Goal: Navigation & Orientation: Find specific page/section

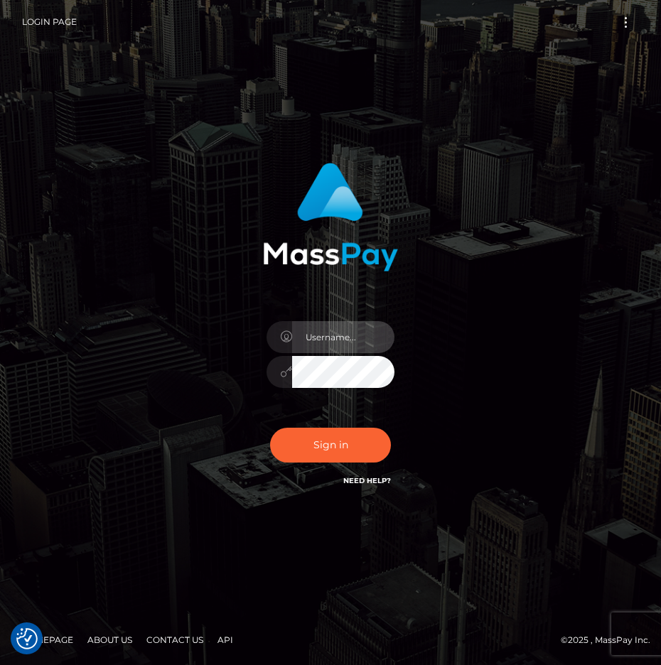
type input "raewhit"
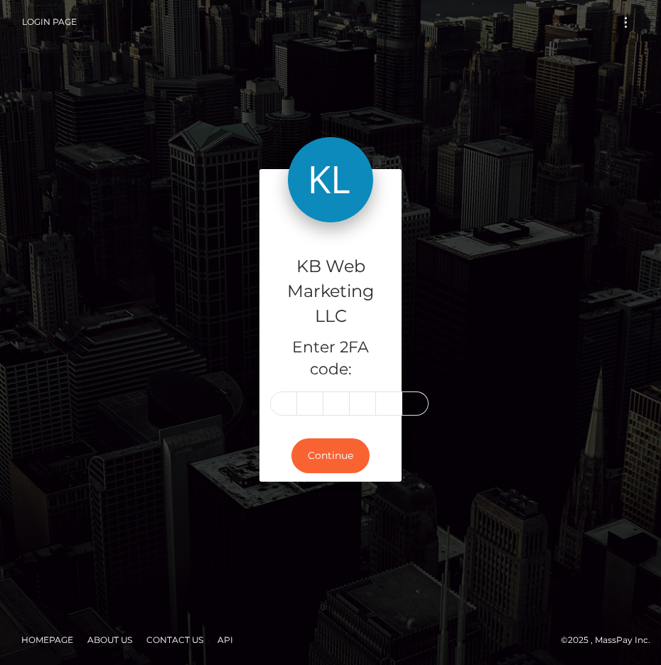
type input "3"
type input "6"
type input "9"
type input "5"
type input "7"
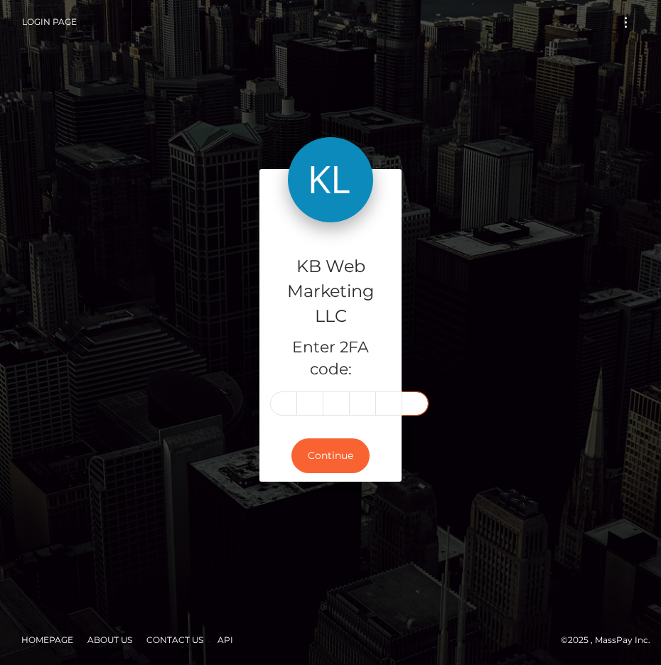
type input "7"
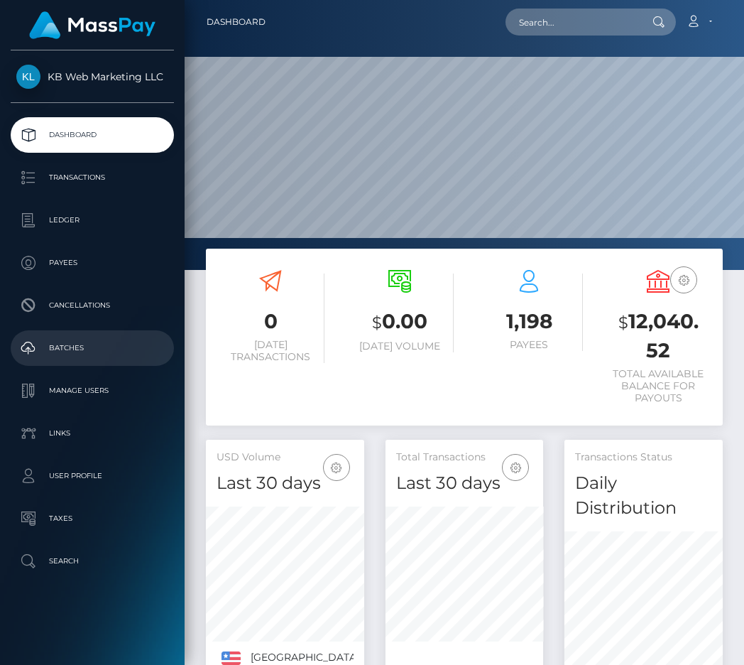
click at [103, 344] on p "Batches" at bounding box center [92, 347] width 152 height 21
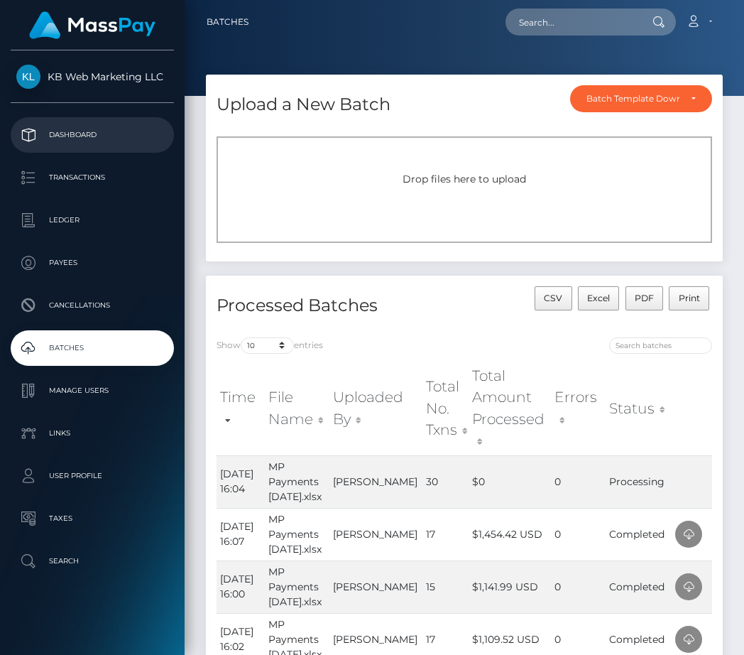
click at [98, 136] on p "Dashboard" at bounding box center [92, 134] width 152 height 21
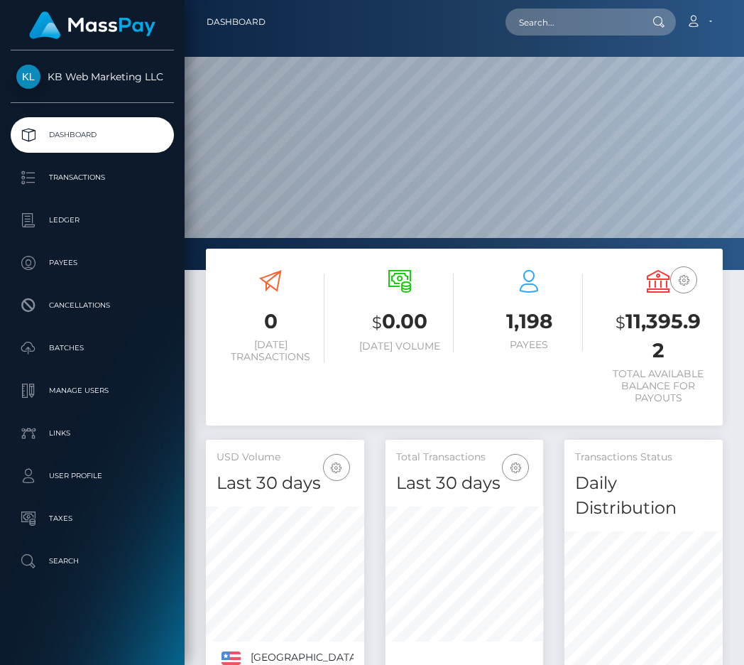
scroll to position [275, 158]
click at [114, 336] on link "Batches" at bounding box center [92, 348] width 163 height 36
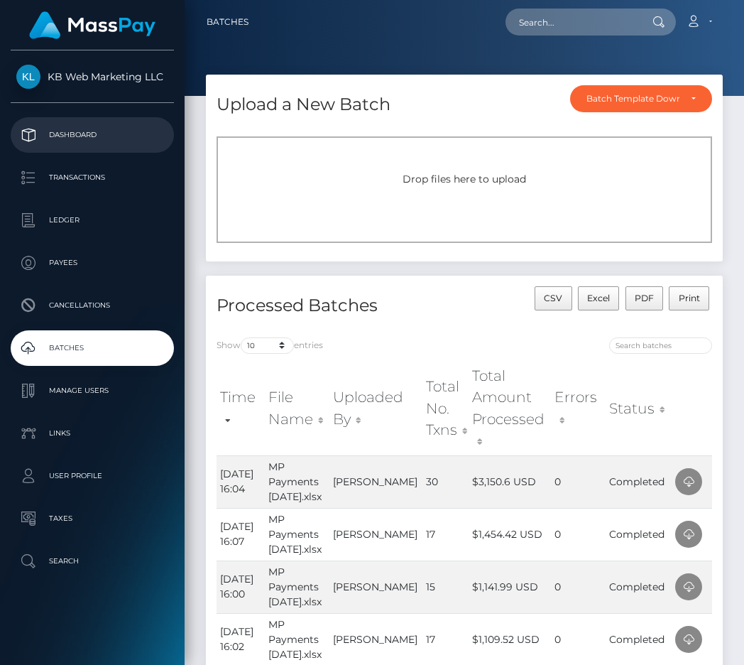
click at [143, 133] on p "Dashboard" at bounding box center [92, 134] width 152 height 21
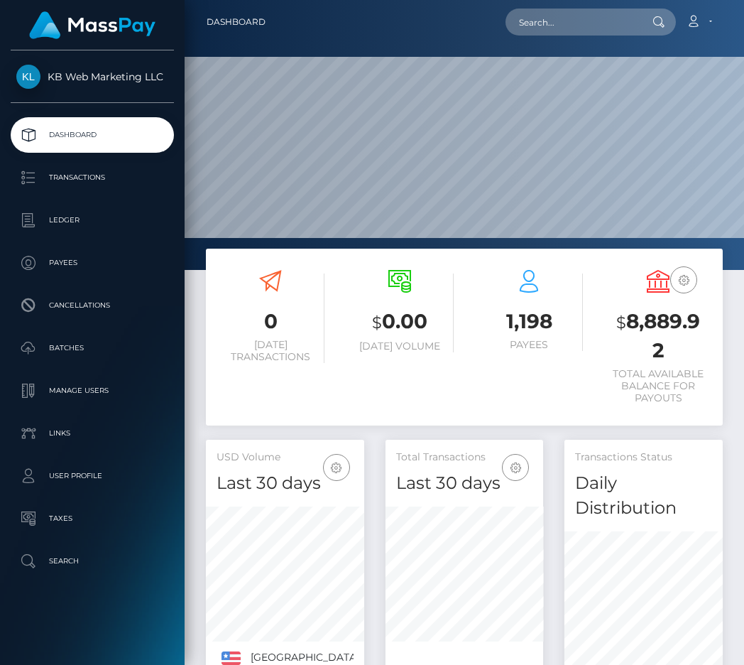
scroll to position [275, 158]
click at [670, 320] on h3 "$ 8,889.92" at bounding box center [658, 336] width 108 height 57
copy h3 "8,889.92"
